Goal: Check status: Check status

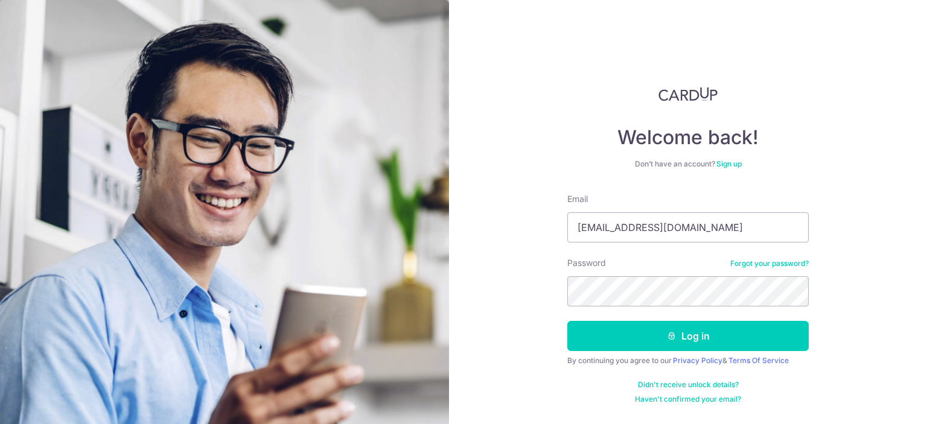
type input "[EMAIL_ADDRESS][DOMAIN_NAME]"
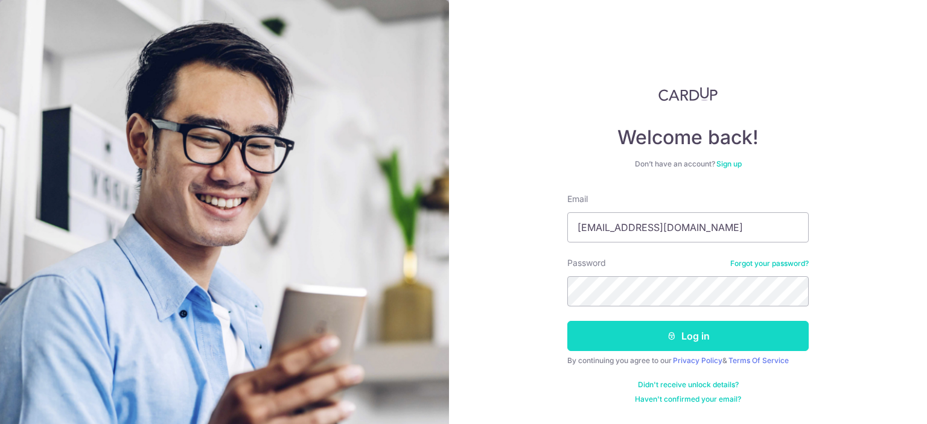
click at [701, 342] on button "Log in" at bounding box center [687, 336] width 241 height 30
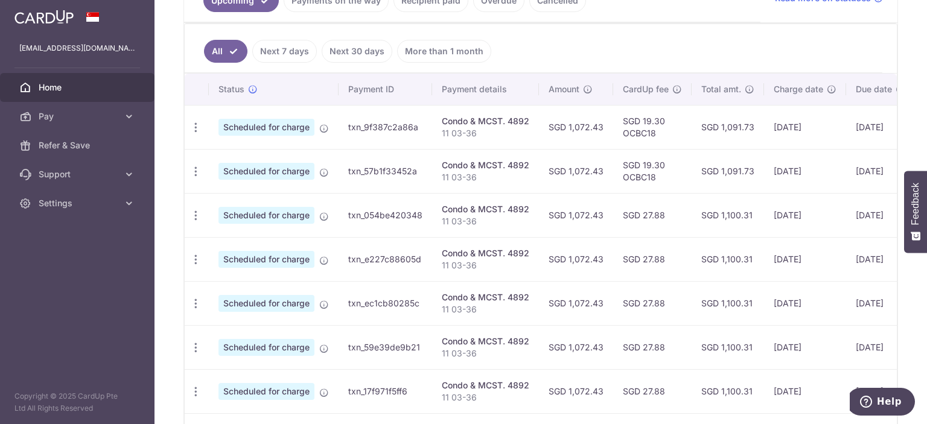
scroll to position [270, 0]
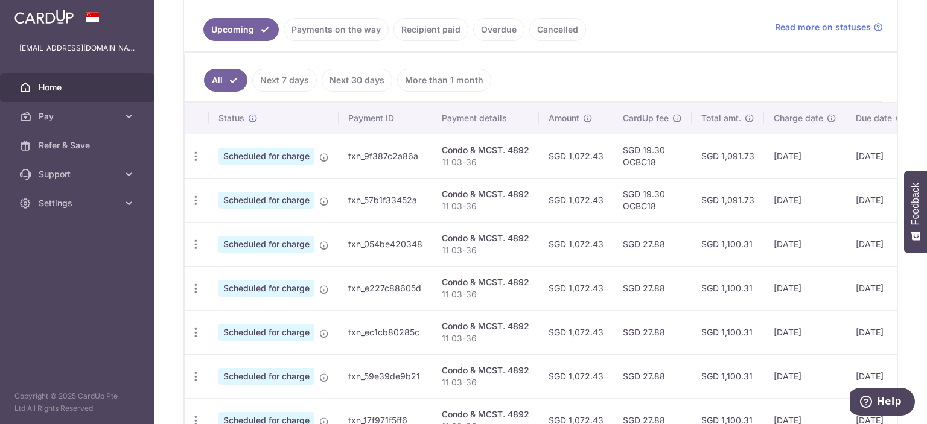
click at [435, 22] on link "Recipient paid" at bounding box center [430, 29] width 75 height 23
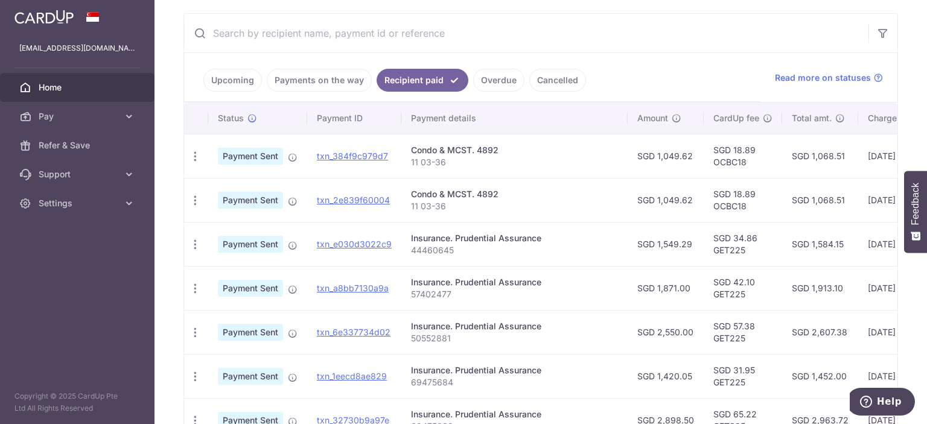
scroll to position [220, 0]
click at [318, 80] on link "Payments on the way" at bounding box center [319, 80] width 105 height 23
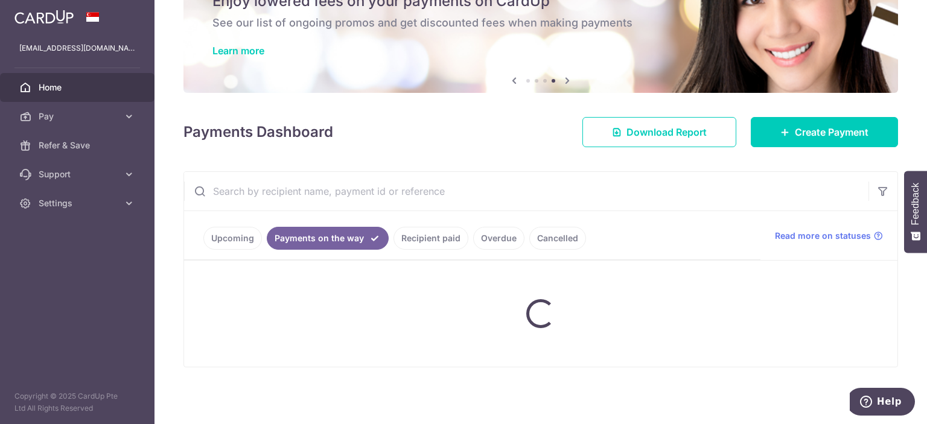
scroll to position [112, 0]
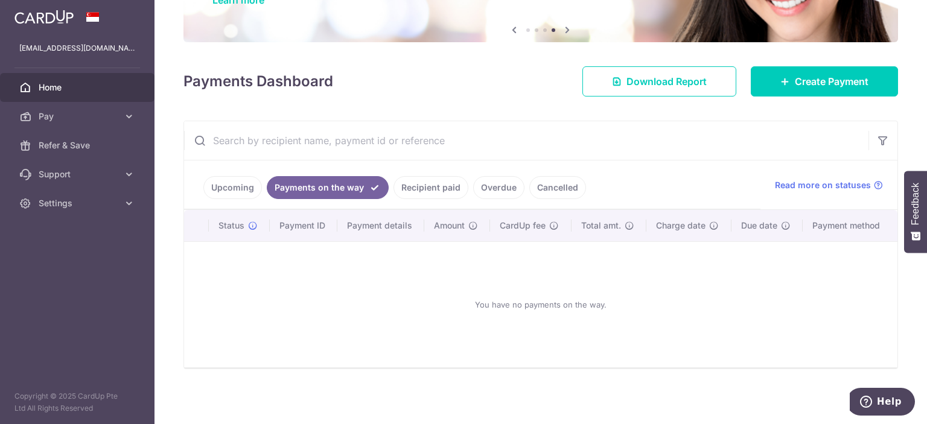
click at [242, 180] on link "Upcoming" at bounding box center [232, 187] width 59 height 23
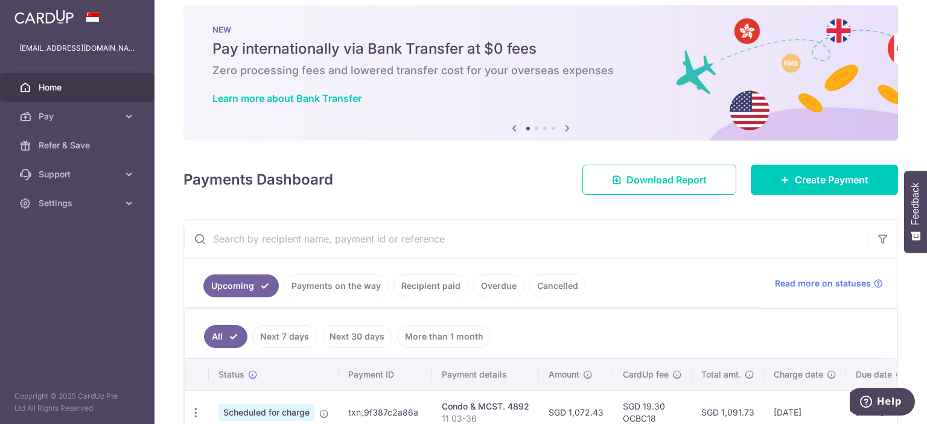
scroll to position [8, 0]
